Goal: Task Accomplishment & Management: Use online tool/utility

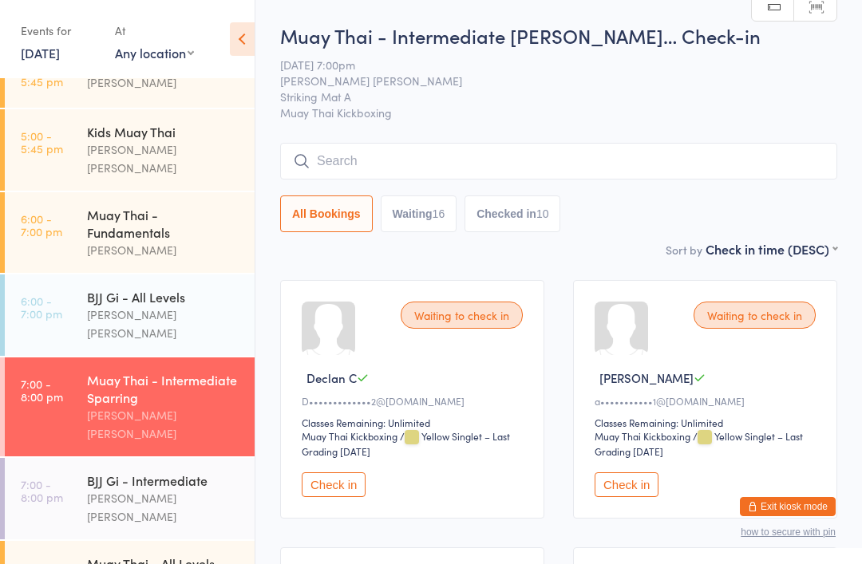
click at [518, 162] on input "search" at bounding box center [558, 161] width 557 height 37
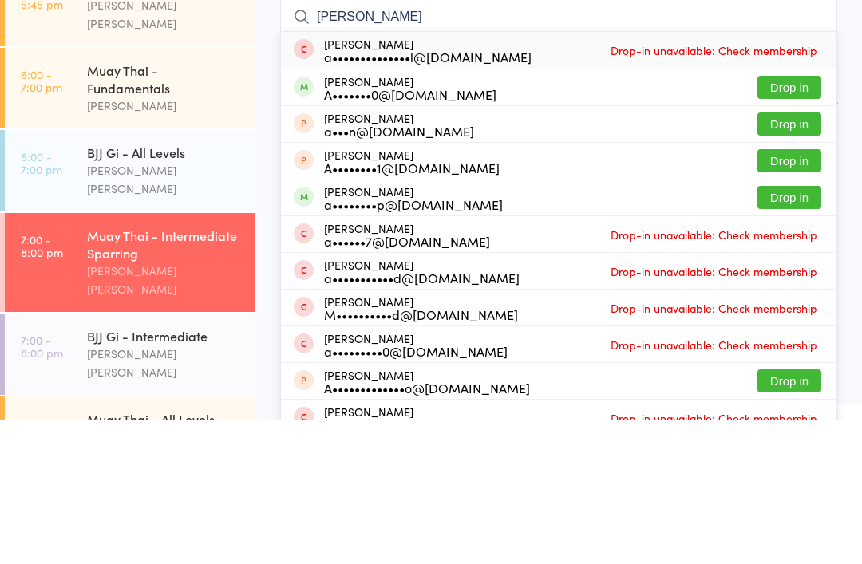
type input "[PERSON_NAME]"
click at [796, 330] on button "Drop in" at bounding box center [789, 341] width 64 height 23
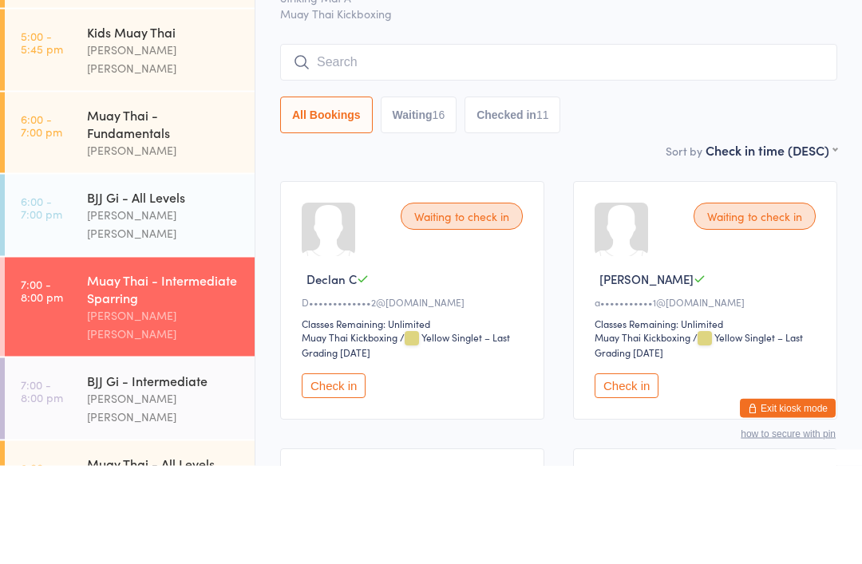
scroll to position [304, 0]
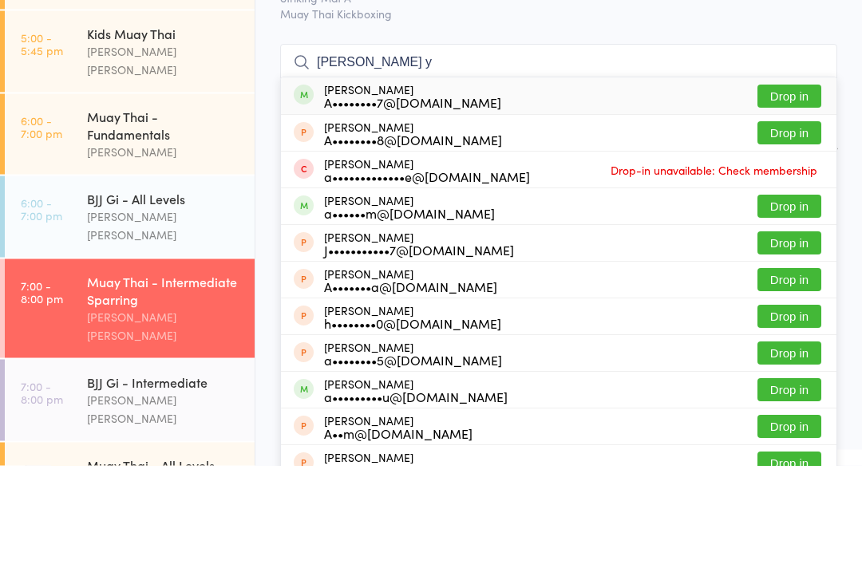
type input "[PERSON_NAME] y"
click at [803, 183] on button "Drop in" at bounding box center [789, 194] width 64 height 23
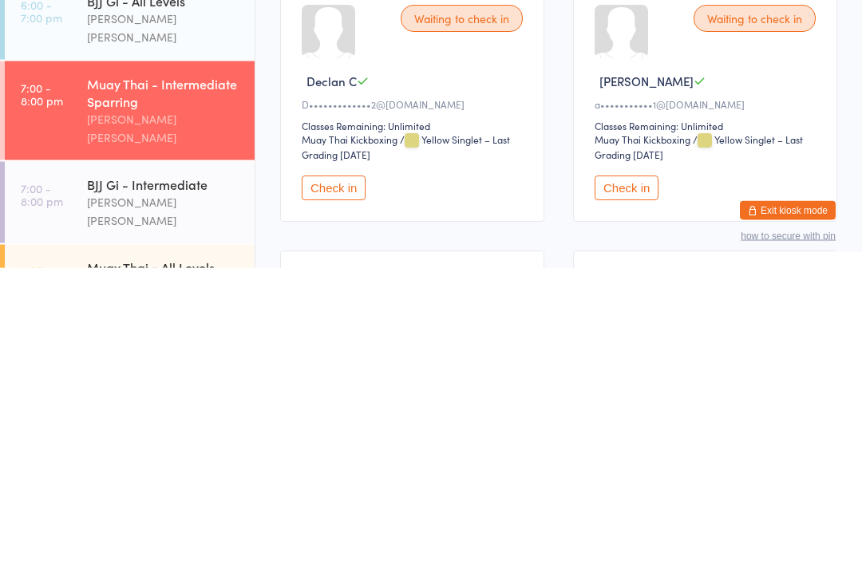
click at [182, 489] on div "[PERSON_NAME] [PERSON_NAME]" at bounding box center [164, 507] width 154 height 37
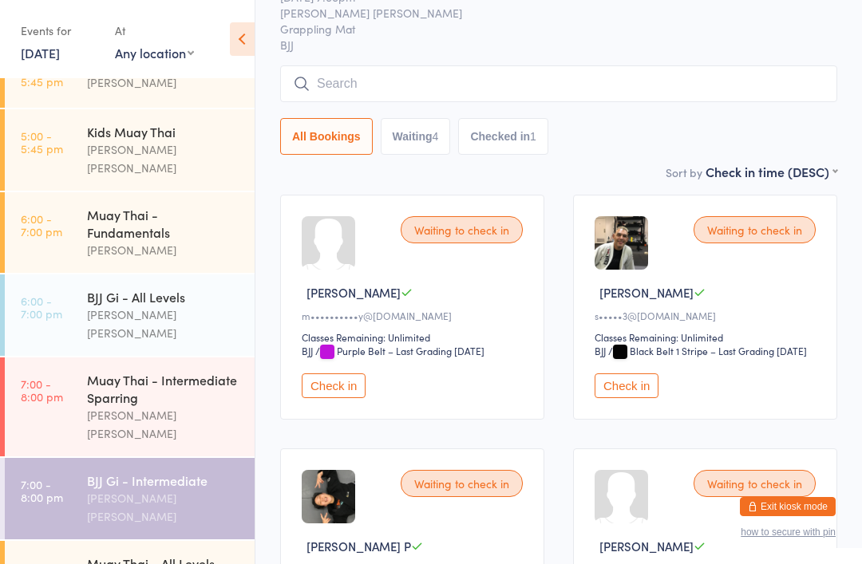
scroll to position [88, 0]
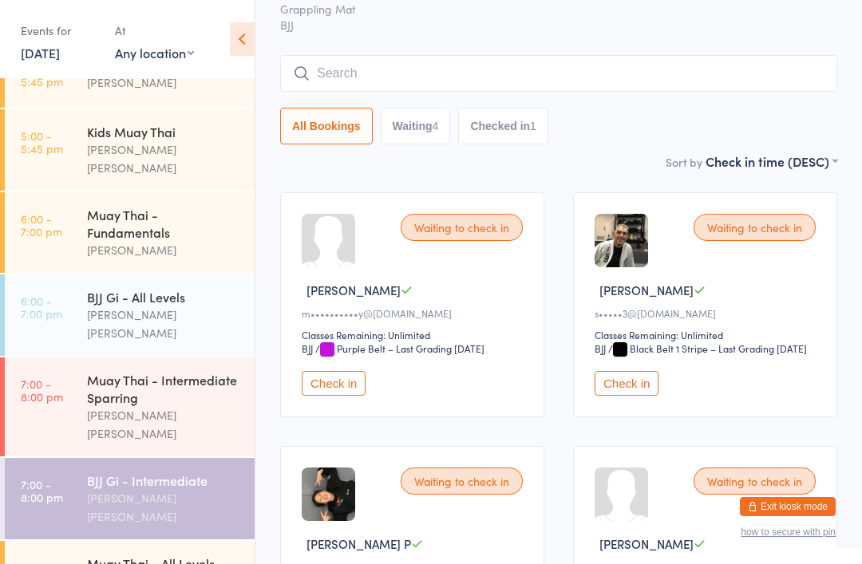
click at [342, 396] on button "Check in" at bounding box center [334, 383] width 64 height 25
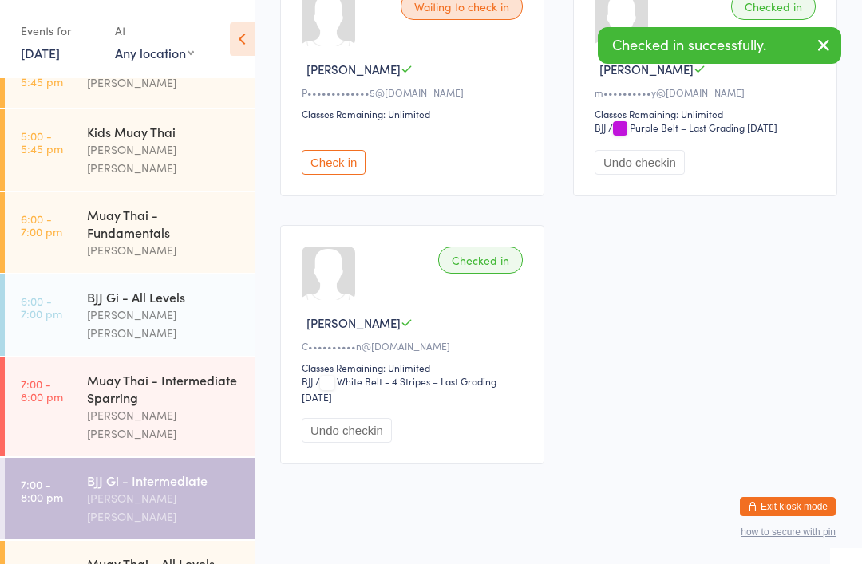
scroll to position [567, 0]
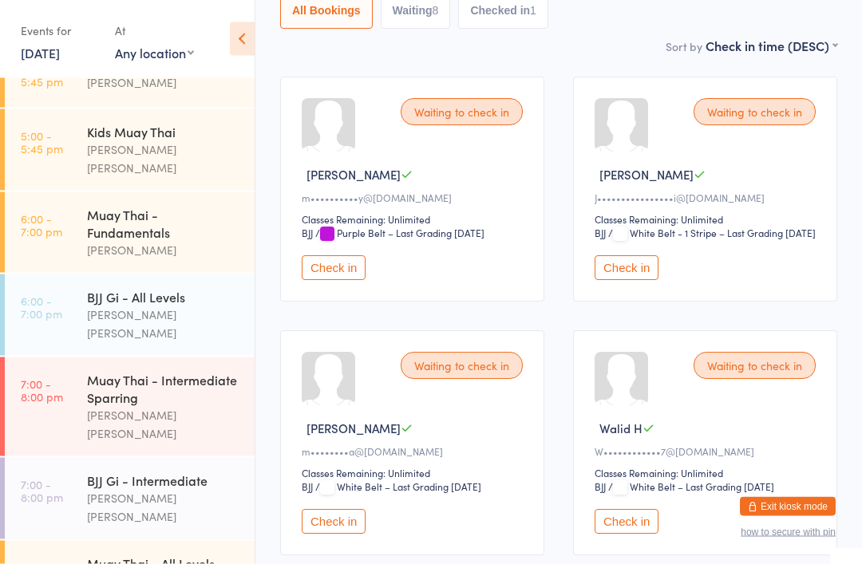
click at [337, 281] on button "Check in" at bounding box center [334, 268] width 64 height 25
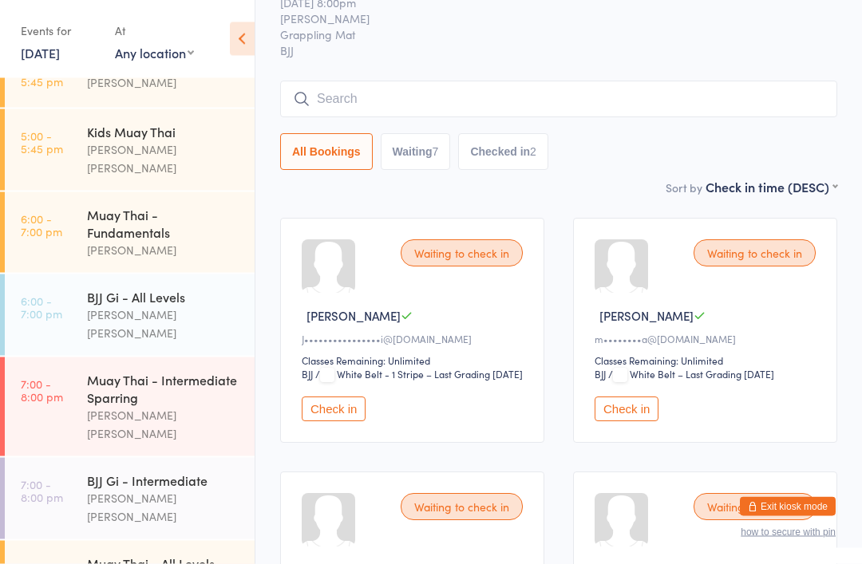
scroll to position [69, 0]
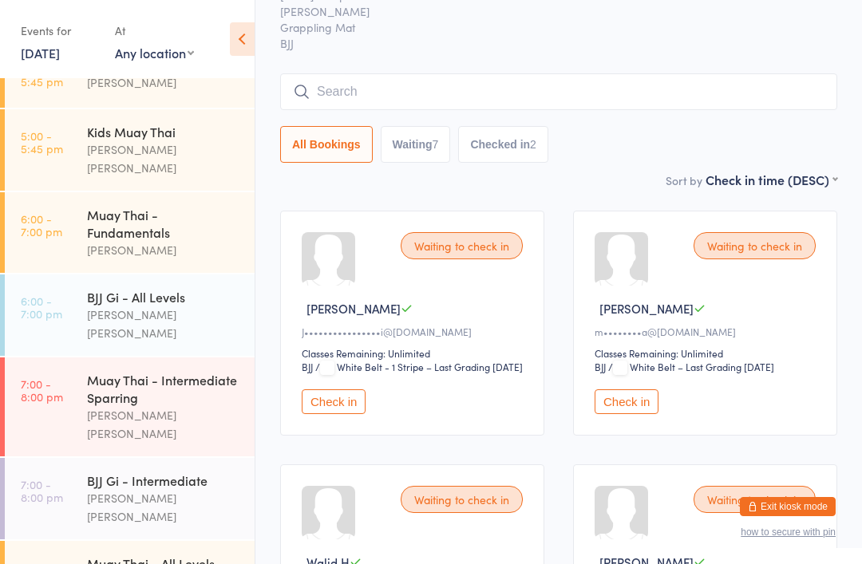
click at [144, 489] on div "[PERSON_NAME] [PERSON_NAME]" at bounding box center [164, 507] width 154 height 37
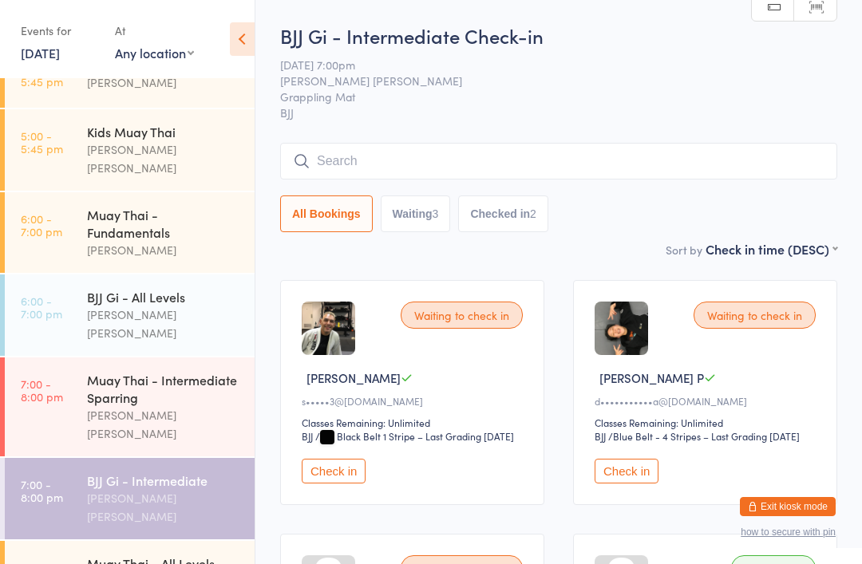
click at [191, 406] on div "[PERSON_NAME] [PERSON_NAME]" at bounding box center [164, 424] width 154 height 37
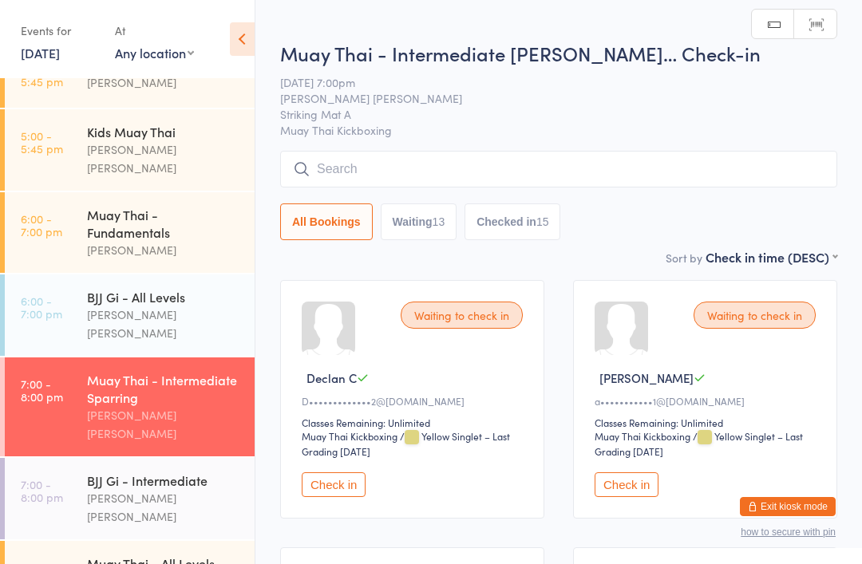
click at [319, 475] on div "Waiting to check in Declan C D•••••••••••••2@[DOMAIN_NAME] Classes Remaining: U…" at bounding box center [412, 399] width 264 height 239
click at [347, 497] on button "Check in" at bounding box center [334, 484] width 64 height 25
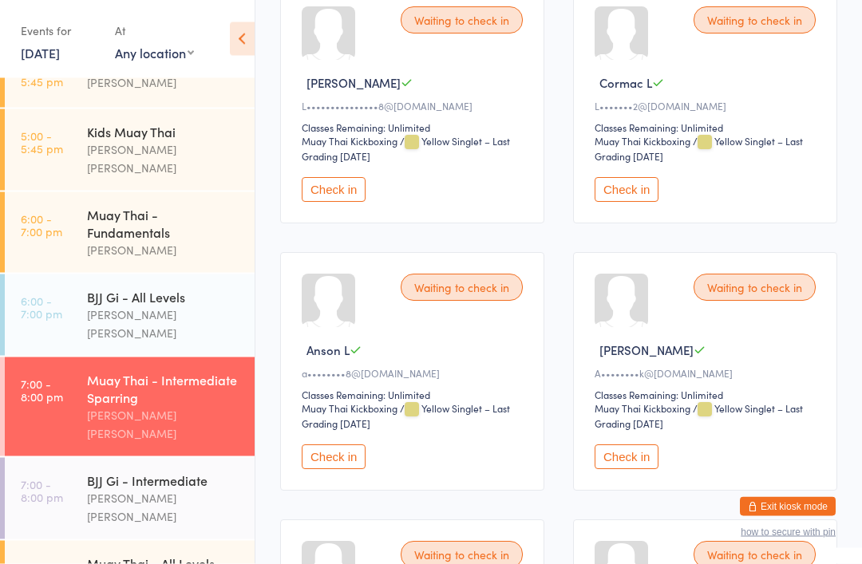
scroll to position [1098, 0]
click at [606, 469] on button "Check in" at bounding box center [626, 456] width 64 height 25
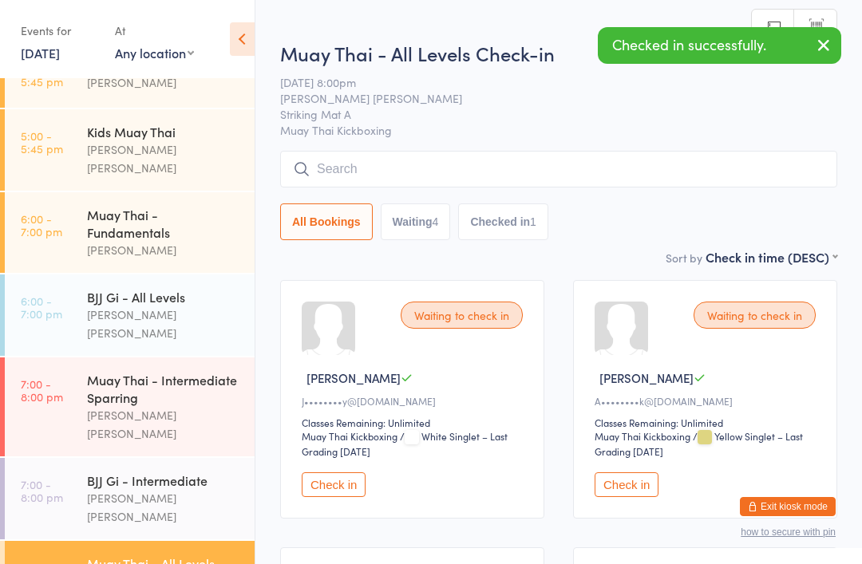
click at [606, 485] on button "Check in" at bounding box center [626, 484] width 64 height 25
